Goal: Information Seeking & Learning: Learn about a topic

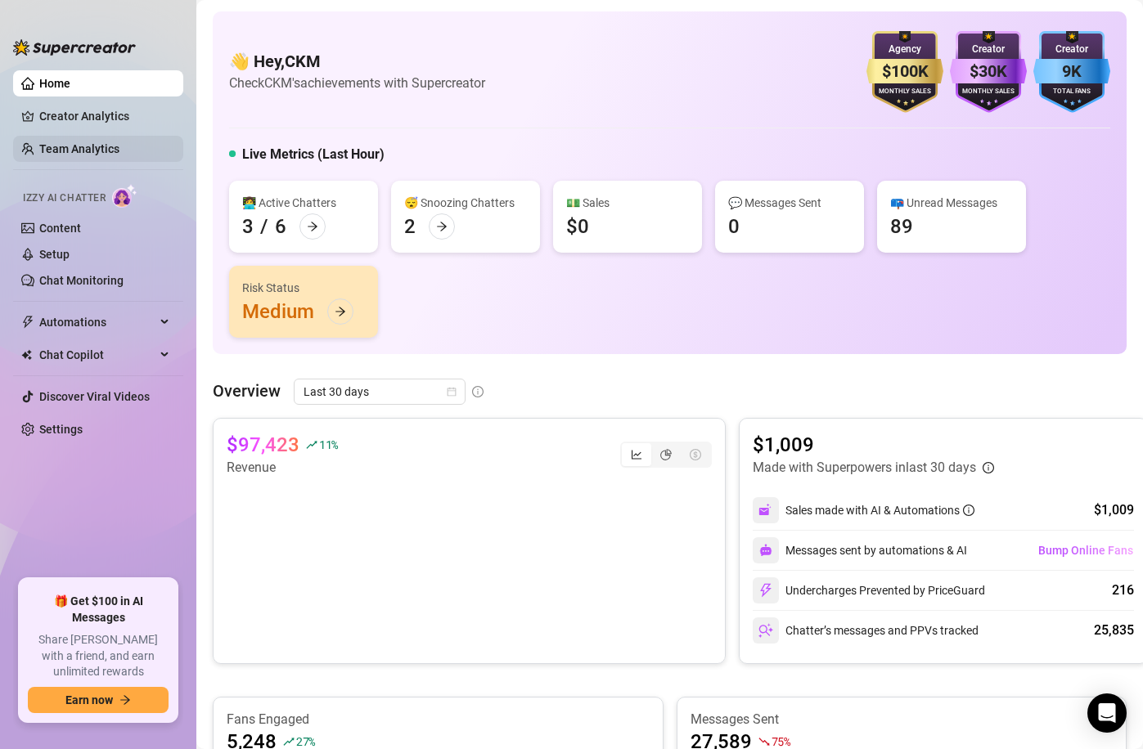
click at [61, 155] on link "Team Analytics" at bounding box center [79, 148] width 80 height 13
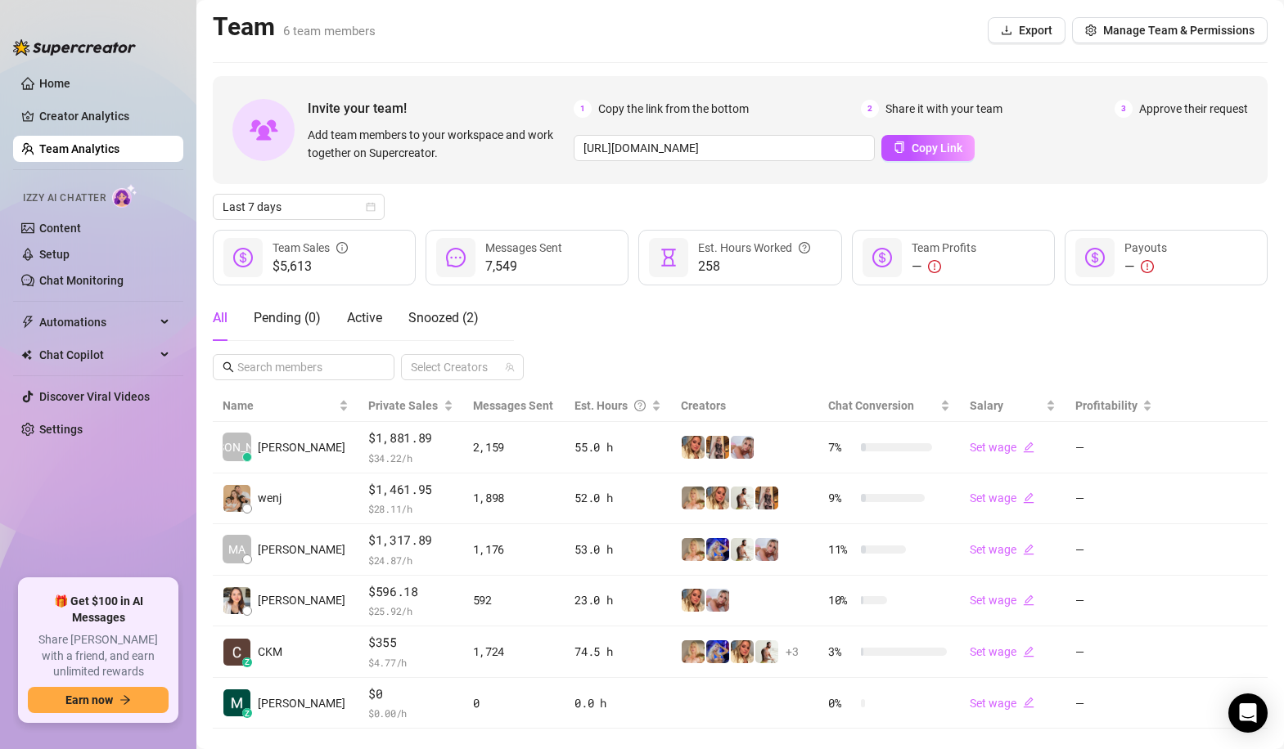
scroll to position [29, 0]
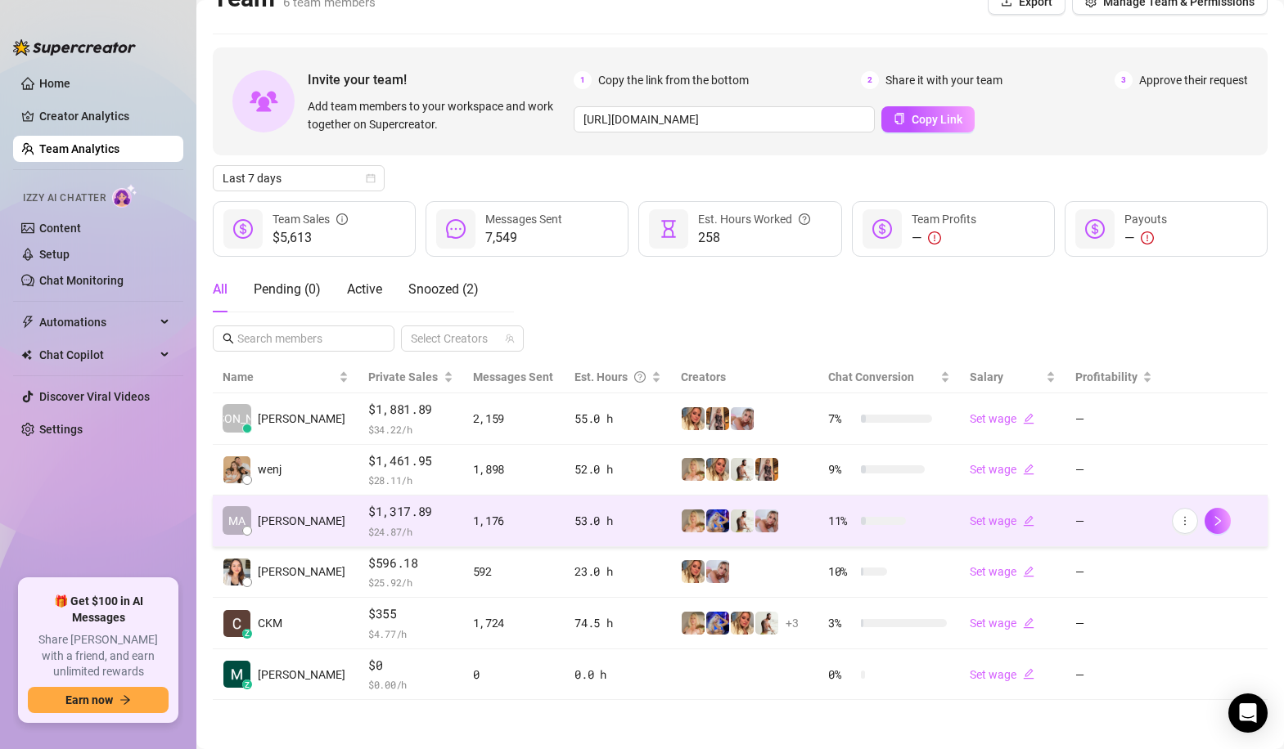
click at [420, 528] on span "$ 24.87 /h" at bounding box center [410, 532] width 85 height 16
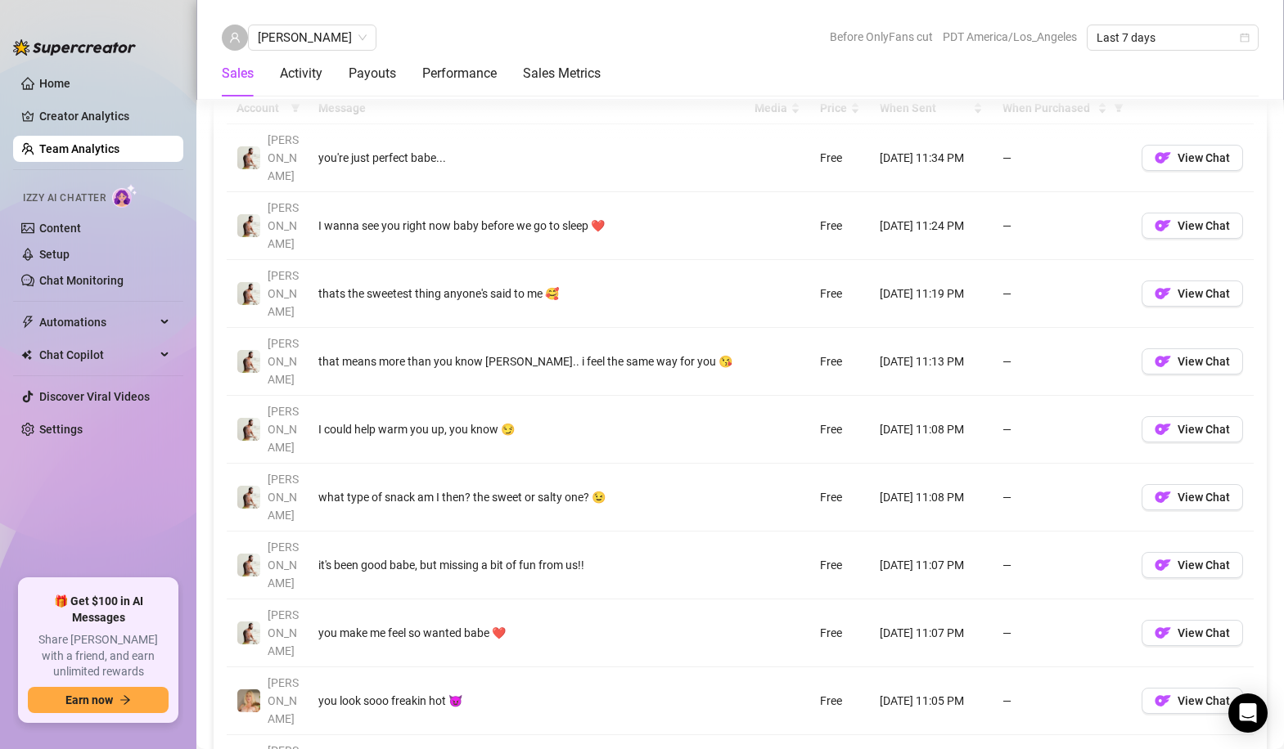
scroll to position [1217, 0]
